Goal: Information Seeking & Learning: Find specific page/section

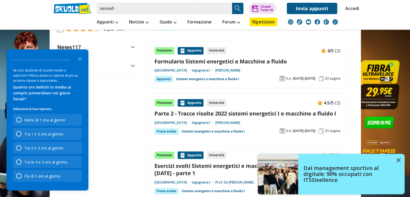
scroll to position [594, 0]
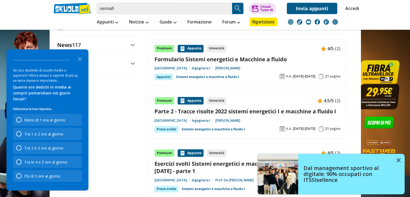
click at [236, 109] on link "Parte 2 - Tracce risolte 2022 sistemi energetici I e macchine a fluido I" at bounding box center [248, 111] width 186 height 7
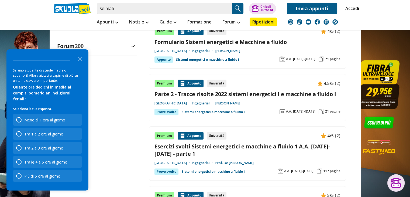
scroll to position [648, 0]
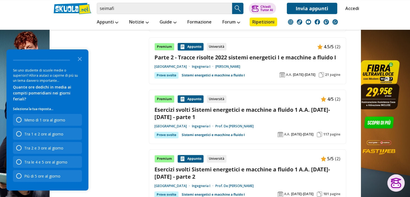
click at [252, 56] on link "Parte 2 - Tracce risolte 2022 sistemi energetici I e macchine a fluido I" at bounding box center [248, 57] width 186 height 7
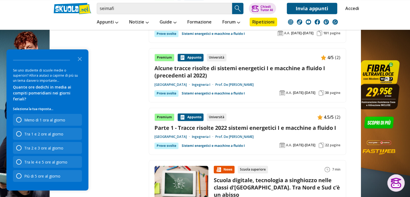
scroll to position [809, 0]
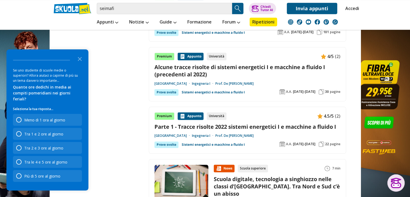
click at [203, 66] on link "Alcune tracce risolte di sistemi energetici I e macchine a fluido I (precedenti…" at bounding box center [248, 70] width 186 height 15
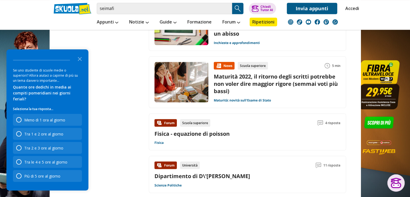
scroll to position [998, 0]
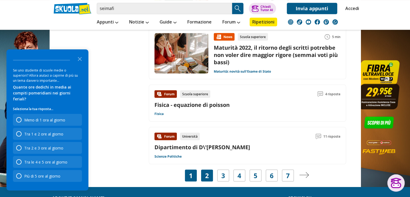
click at [210, 174] on div "2" at bounding box center [207, 175] width 12 height 12
click at [212, 176] on div "2" at bounding box center [207, 175] width 12 height 12
click at [82, 64] on icon "Close the survey" at bounding box center [79, 58] width 11 height 11
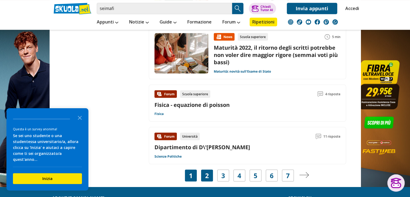
click at [205, 175] on link "2" at bounding box center [207, 176] width 4 height 8
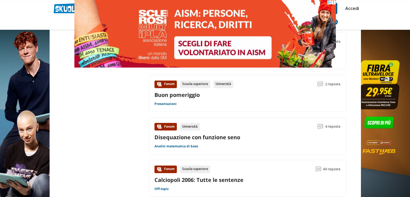
scroll to position [836, 0]
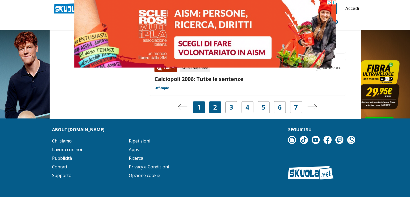
click at [201, 103] on link "1" at bounding box center [199, 107] width 4 height 8
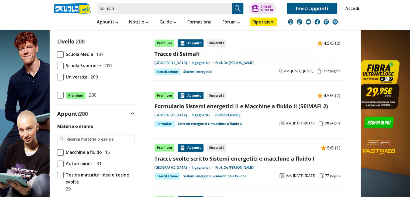
scroll to position [81, 0]
